Goal: Information Seeking & Learning: Learn about a topic

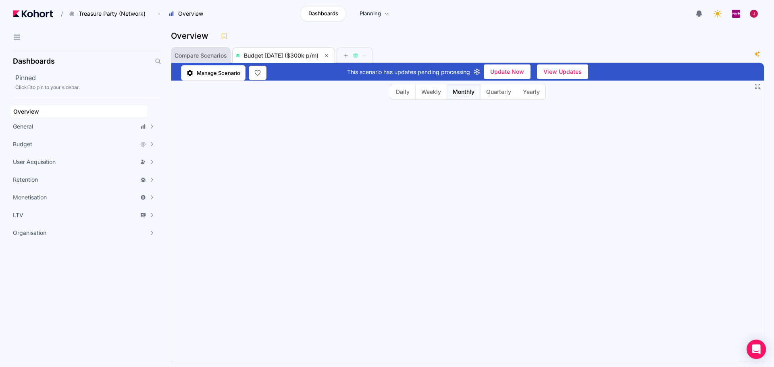
click at [215, 54] on span "Compare Scenarios" at bounding box center [201, 56] width 52 height 6
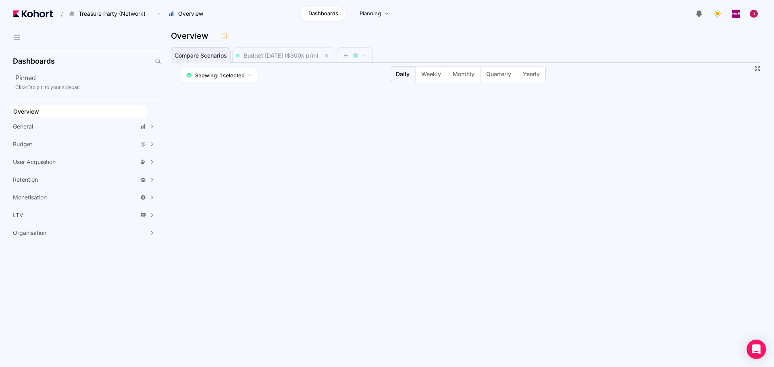
scroll to position [0, 0]
click at [288, 54] on span "Budget [DATE] ($300k p/m)" at bounding box center [281, 55] width 75 height 7
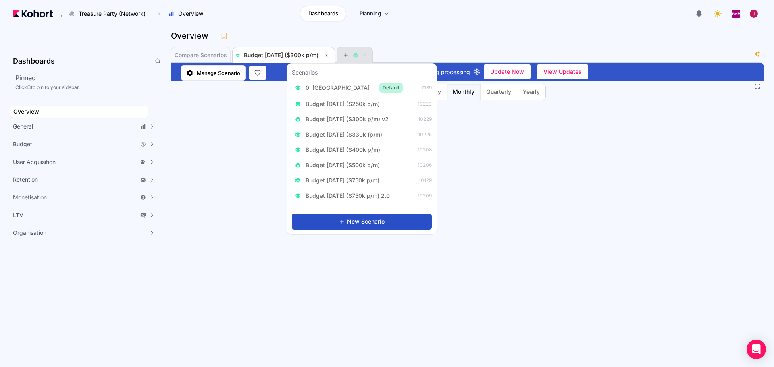
click at [358, 54] on icon at bounding box center [356, 55] width 6 height 6
click at [319, 88] on span "0. [GEOGRAPHIC_DATA]" at bounding box center [338, 88] width 64 height 8
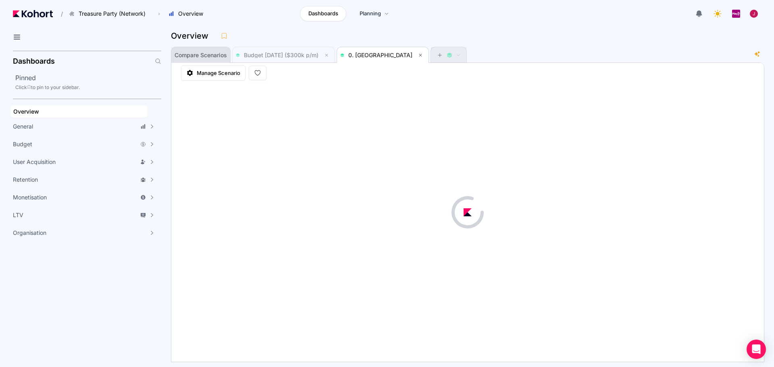
click at [201, 61] on span "Compare Scenarios" at bounding box center [201, 55] width 52 height 16
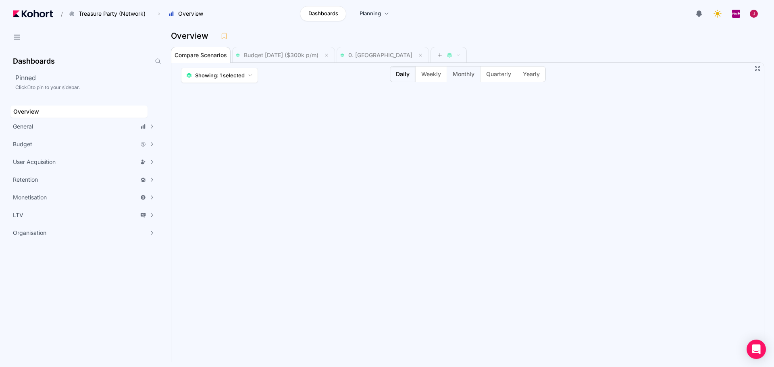
click at [459, 75] on span "Monthly" at bounding box center [464, 74] width 22 height 8
click at [462, 77] on span "Monthly" at bounding box center [464, 74] width 22 height 8
click at [461, 80] on button "Monthly" at bounding box center [463, 74] width 33 height 15
click at [425, 76] on span "Weekly" at bounding box center [431, 74] width 20 height 8
click at [290, 53] on span "Budget [DATE] ($300k p/m)" at bounding box center [281, 55] width 75 height 7
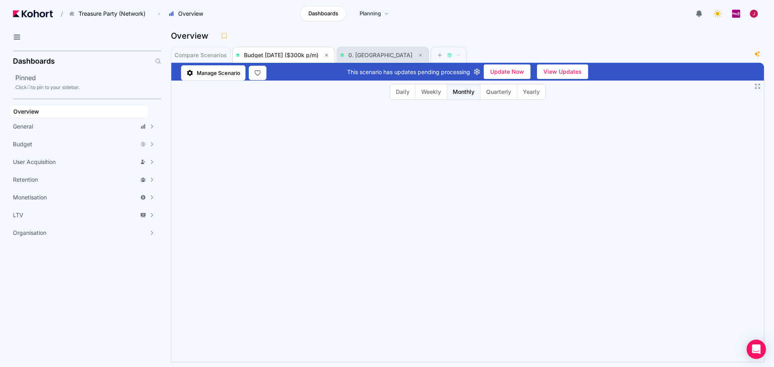
click at [364, 57] on span "0. [GEOGRAPHIC_DATA]" at bounding box center [380, 55] width 64 height 7
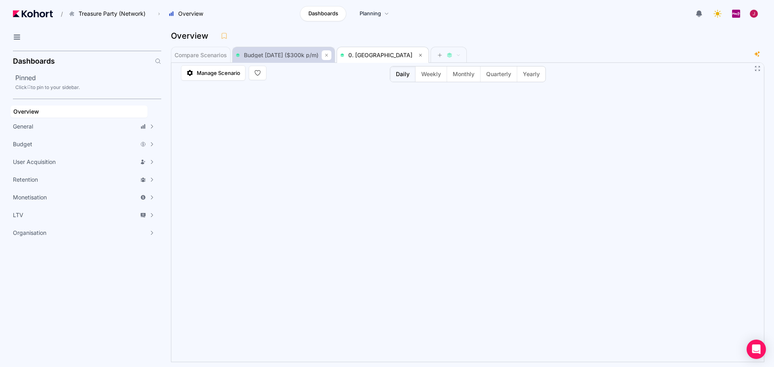
click at [329, 54] on icon at bounding box center [326, 55] width 5 height 5
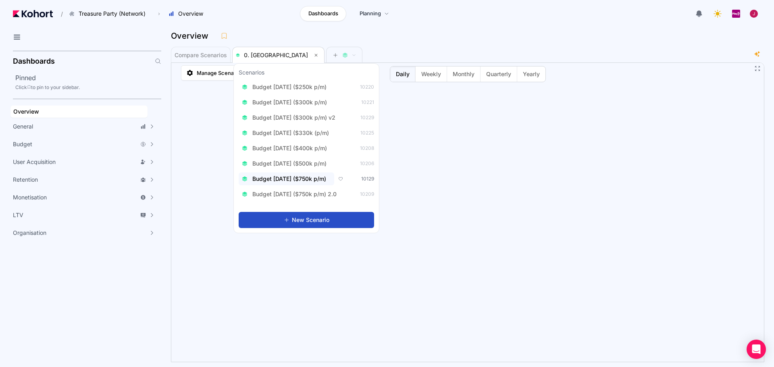
click at [321, 178] on span "Budget [DATE] ($750k p/m)" at bounding box center [289, 179] width 74 height 8
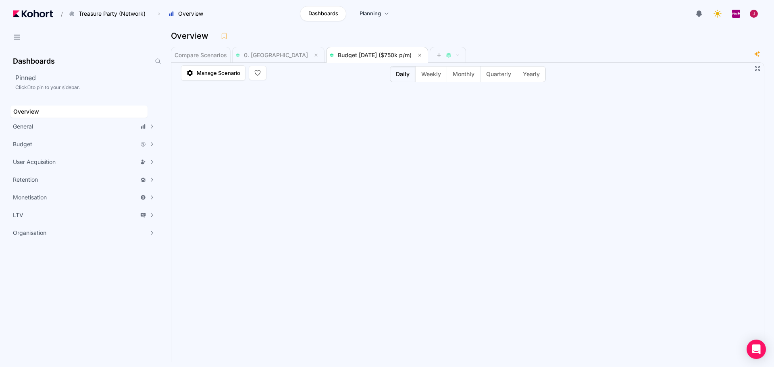
click at [415, 56] on button at bounding box center [420, 55] width 10 height 10
click at [311, 55] on button at bounding box center [316, 55] width 10 height 10
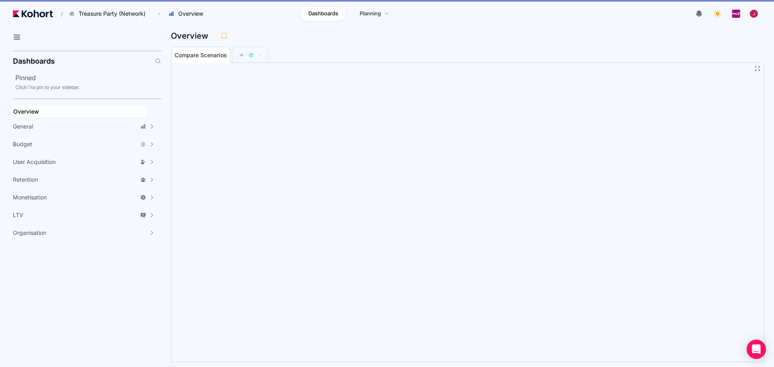
click at [382, 46] on div "Overview" at bounding box center [468, 38] width 594 height 17
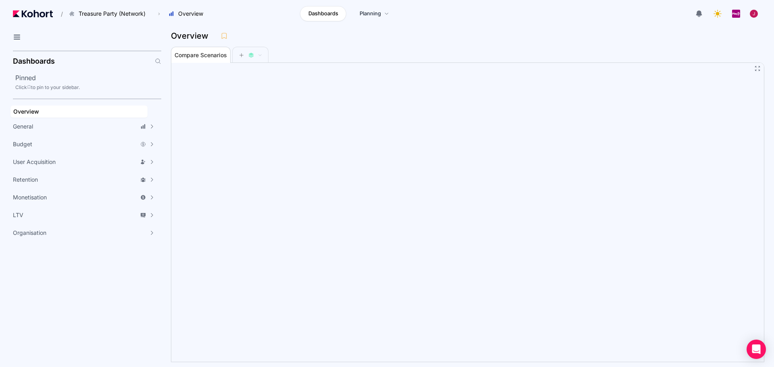
click at [603, 44] on div "Overview" at bounding box center [468, 38] width 594 height 17
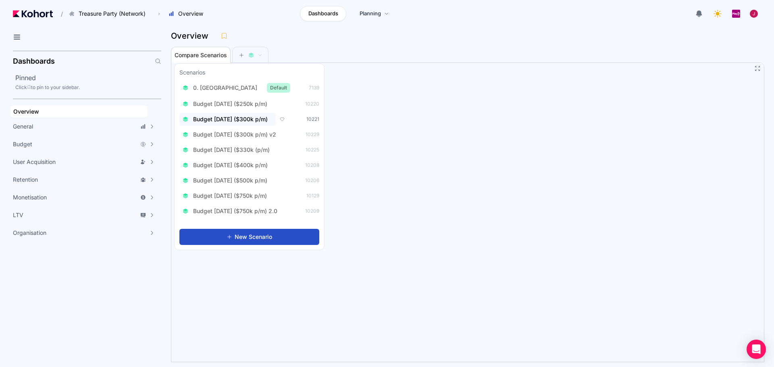
click at [258, 120] on span "Budget [DATE] ($300k p/m)" at bounding box center [230, 119] width 75 height 8
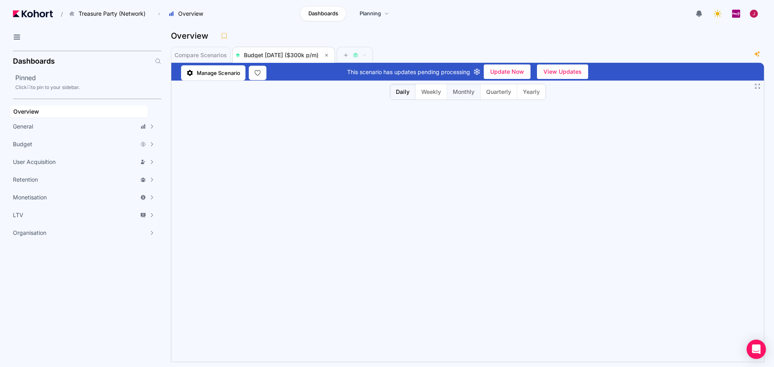
click at [465, 96] on button "Monthly" at bounding box center [463, 91] width 33 height 15
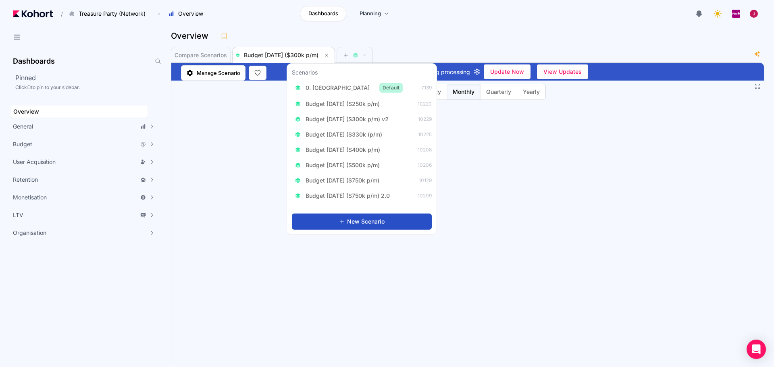
click at [454, 42] on div "Overview" at bounding box center [464, 36] width 587 height 12
